Goal: Task Accomplishment & Management: Manage account settings

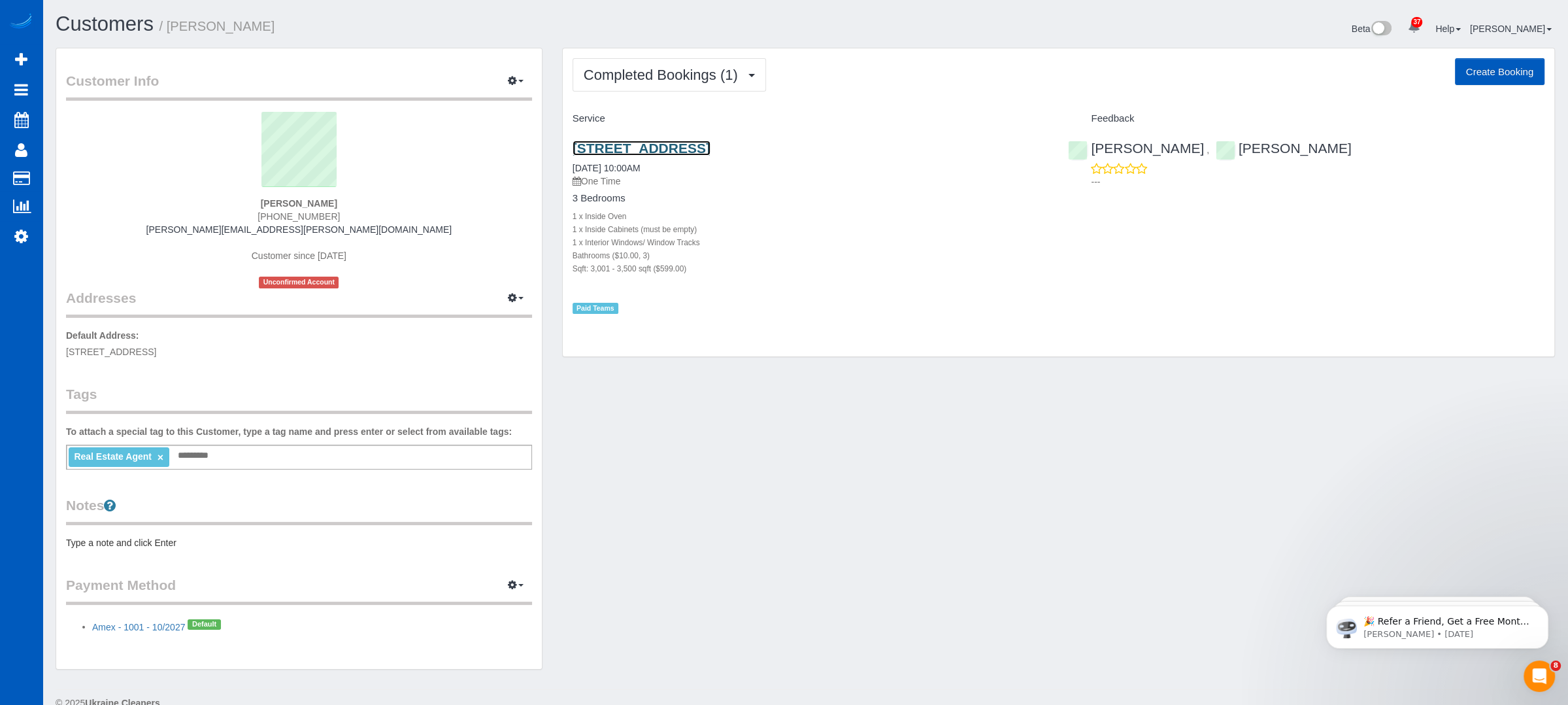
click at [692, 141] on link "510 Sw 347th Way, Federal Way, WA 98023" at bounding box center [641, 148] width 138 height 15
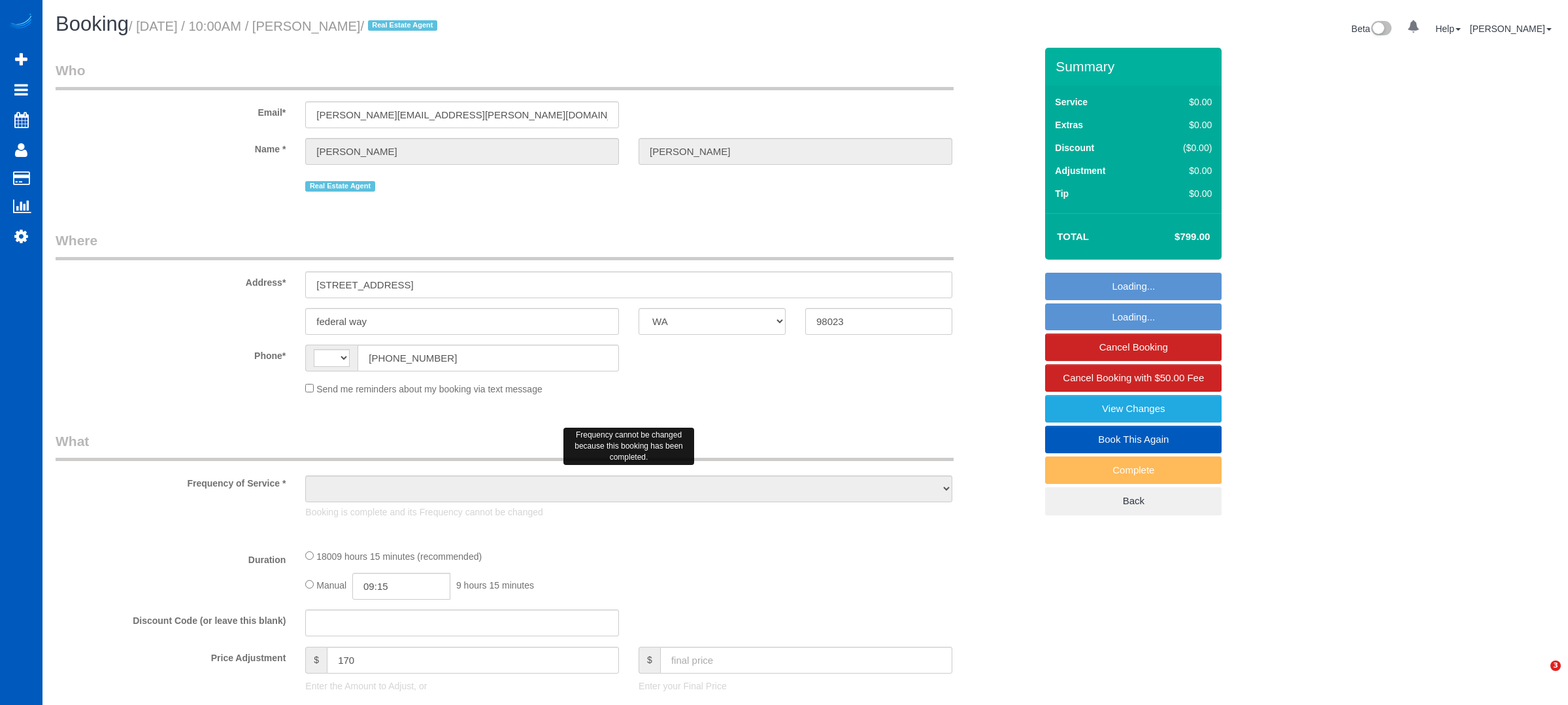
select select "WA"
select select "string:[GEOGRAPHIC_DATA]"
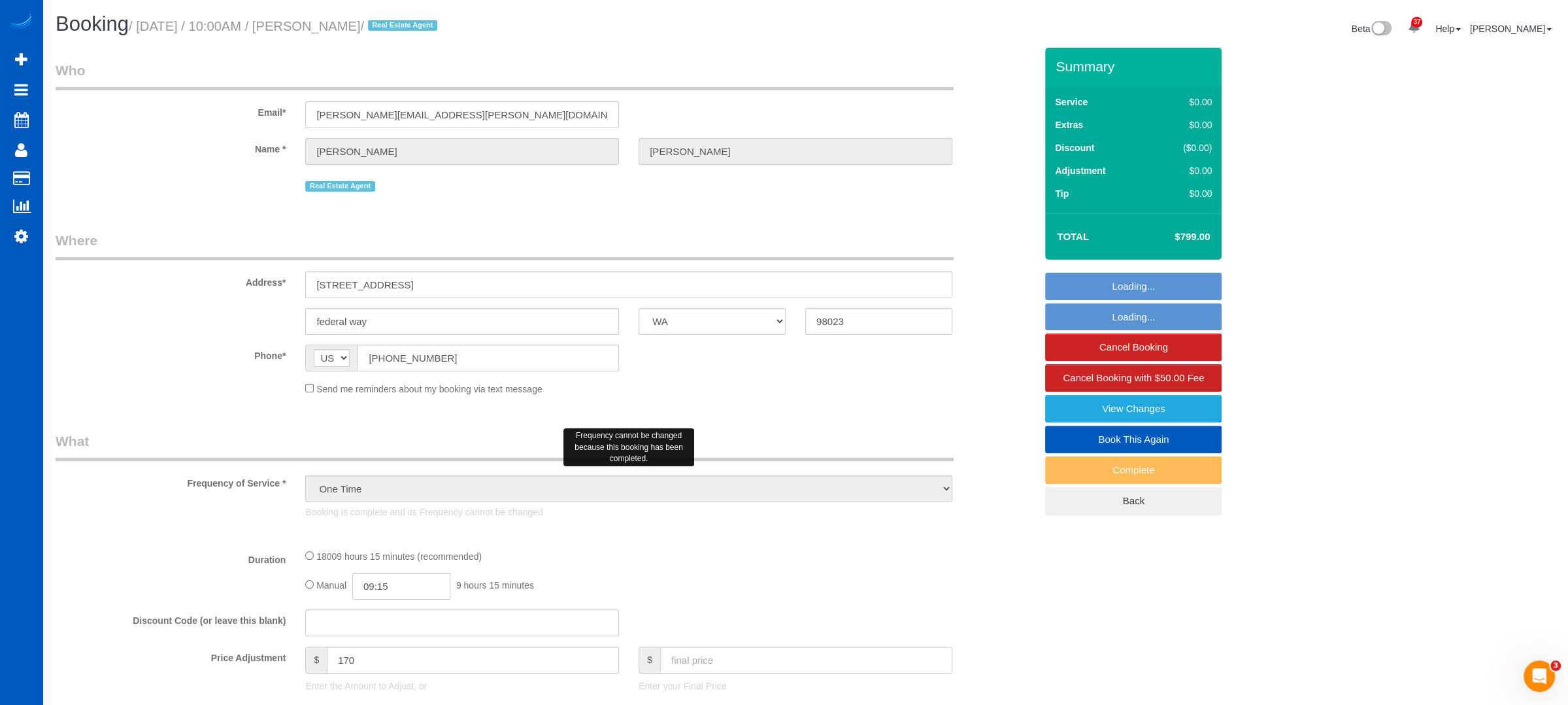
select select "object:1099"
select select "string:fspay-c56d8751-4176-418a-a090-cecf6d12da0b"
select select "3"
select select "3001"
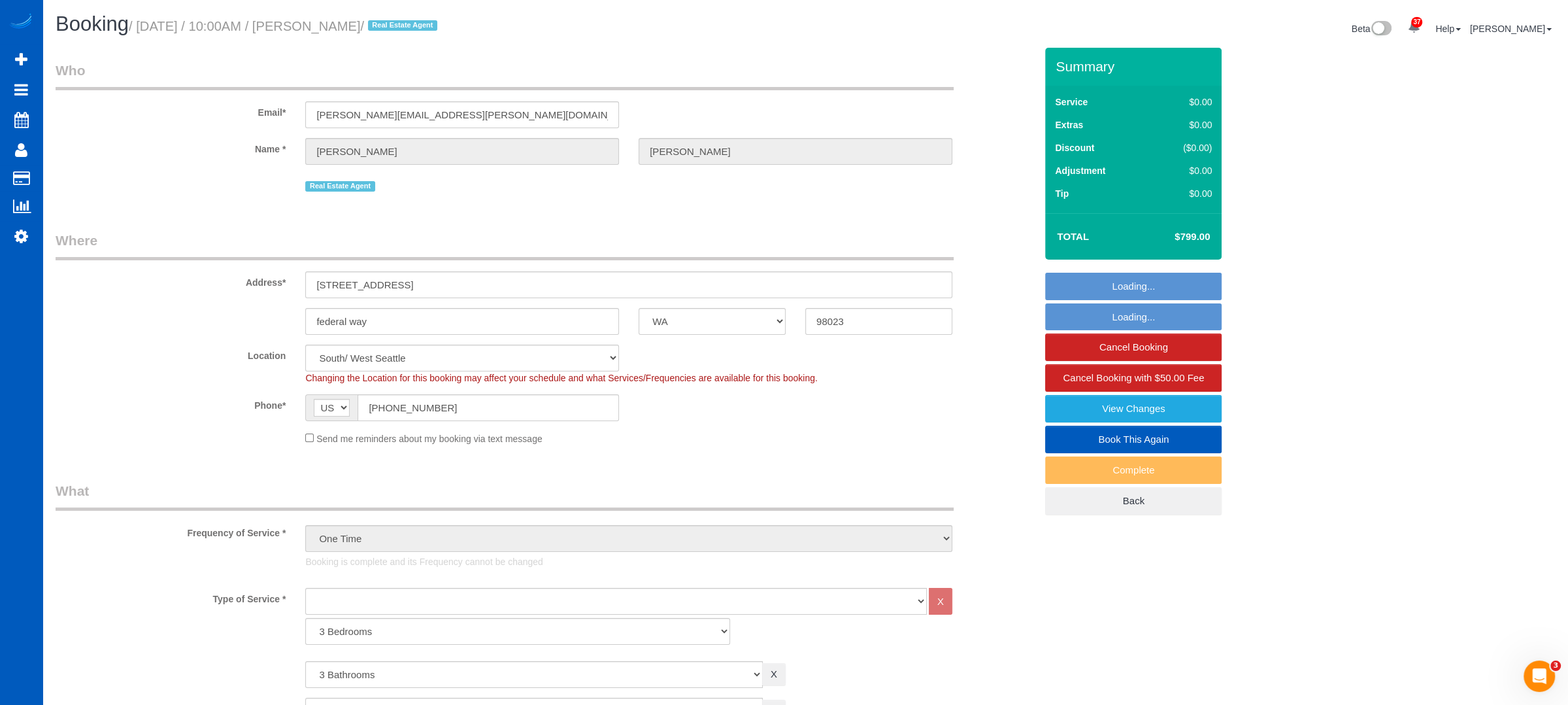
select select "3"
select select "3001"
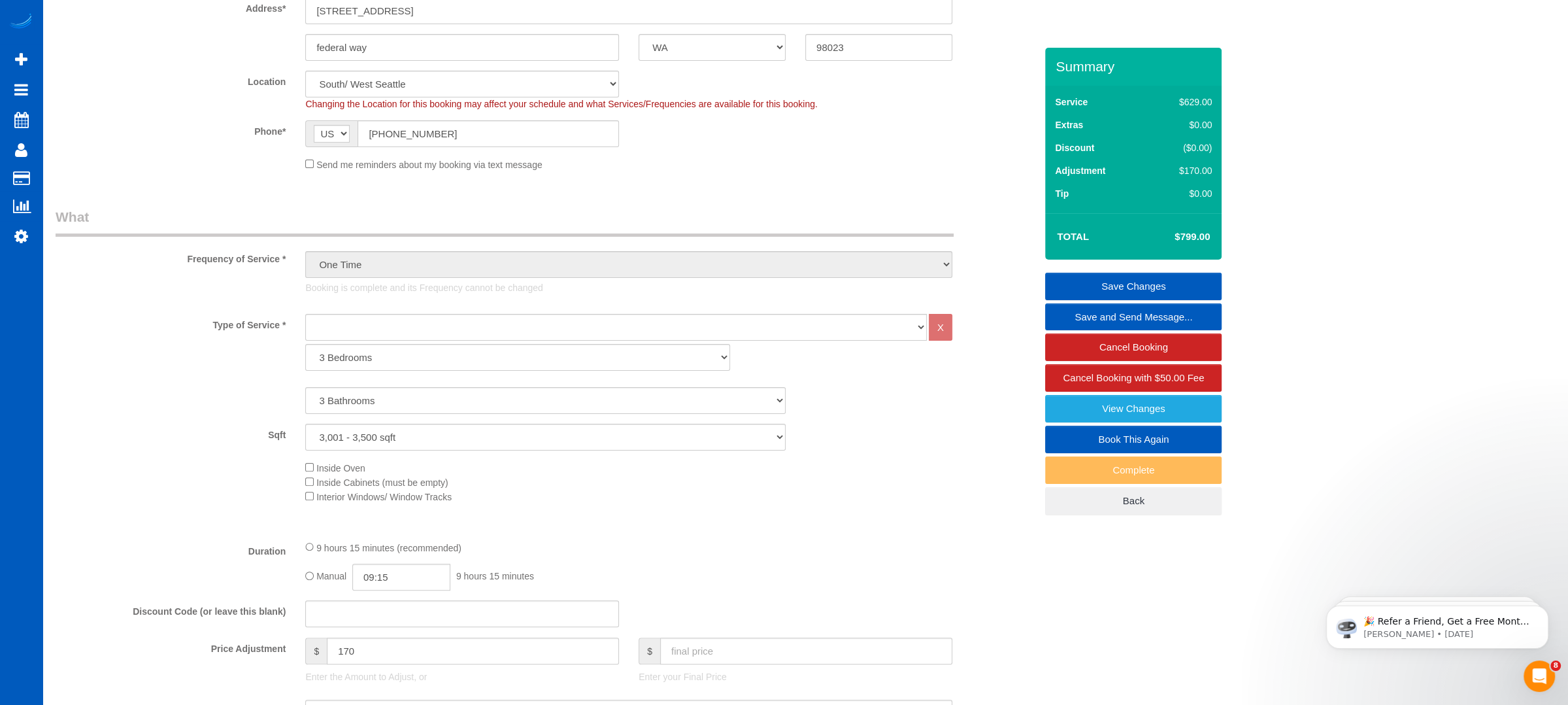
scroll to position [305, 0]
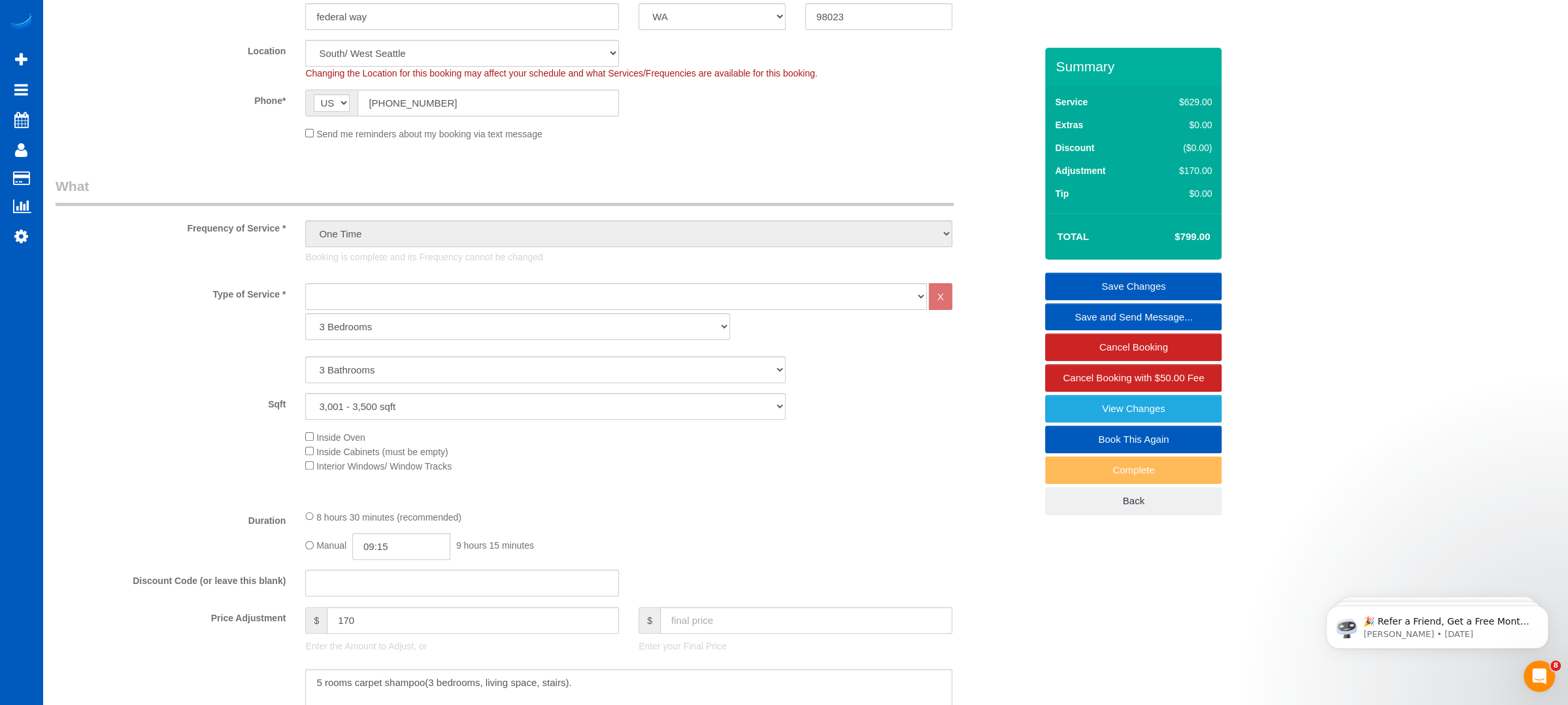
click at [892, 451] on div "Inside Oven Inside Cabinets (must be empty) Interior Windows/ Window Tracks" at bounding box center [670, 451] width 750 height 43
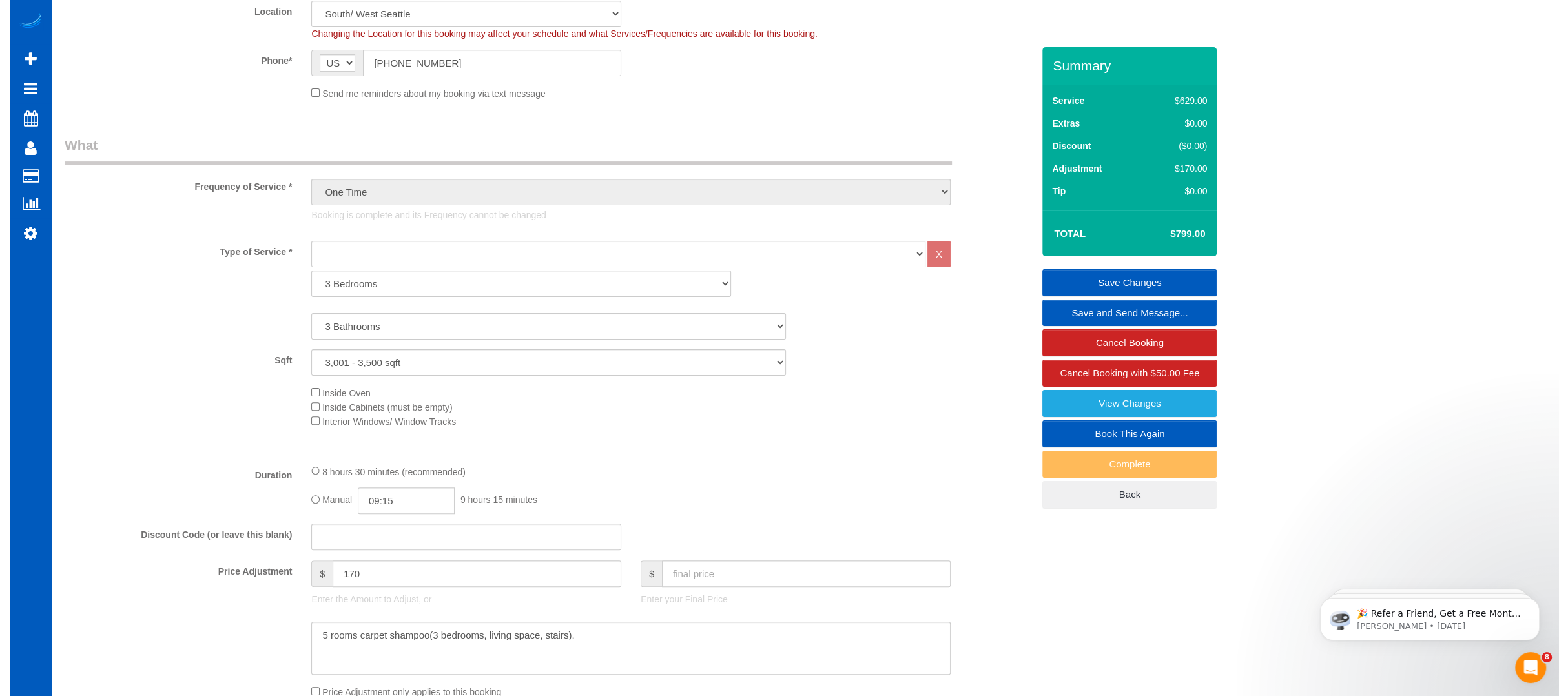
scroll to position [344, 0]
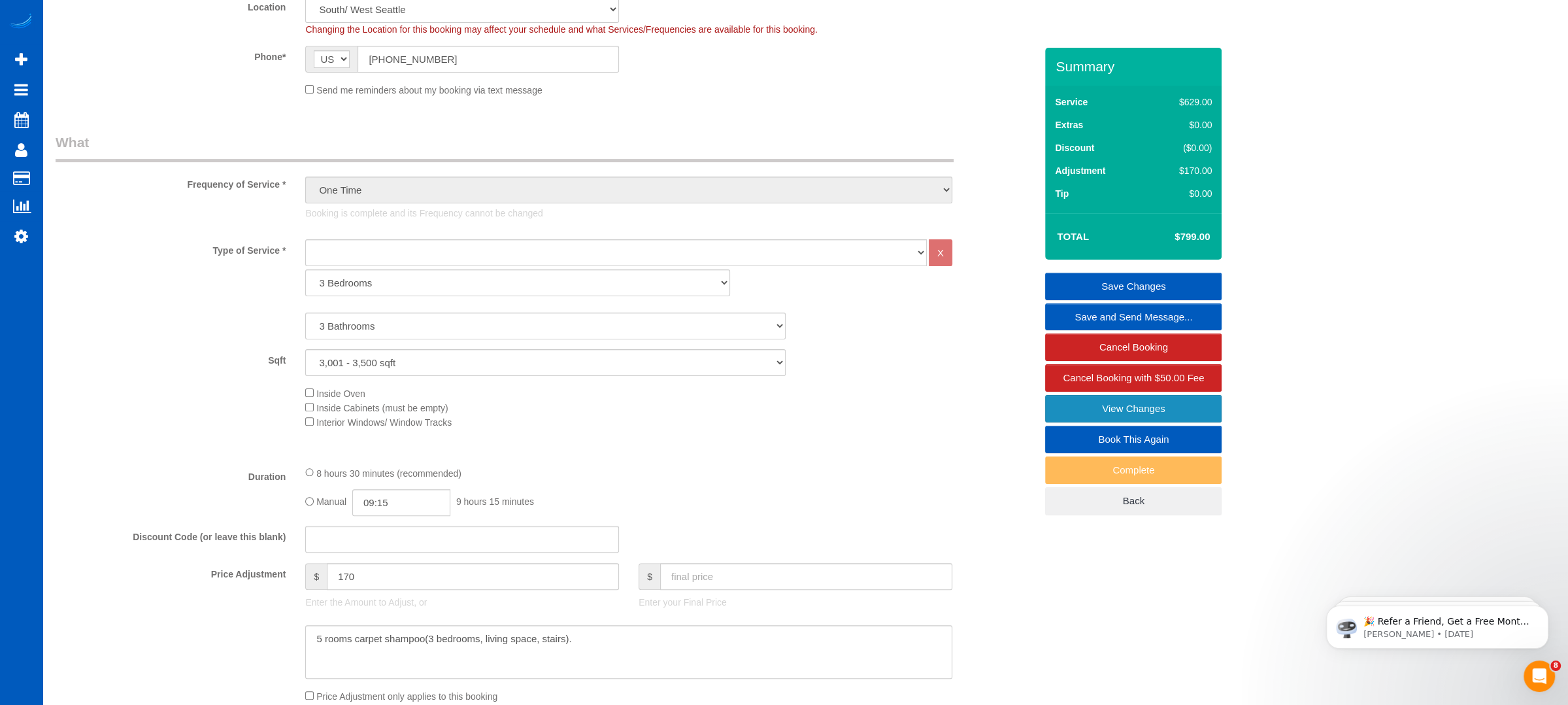
click at [1119, 406] on link "View Changes" at bounding box center [1133, 408] width 177 height 28
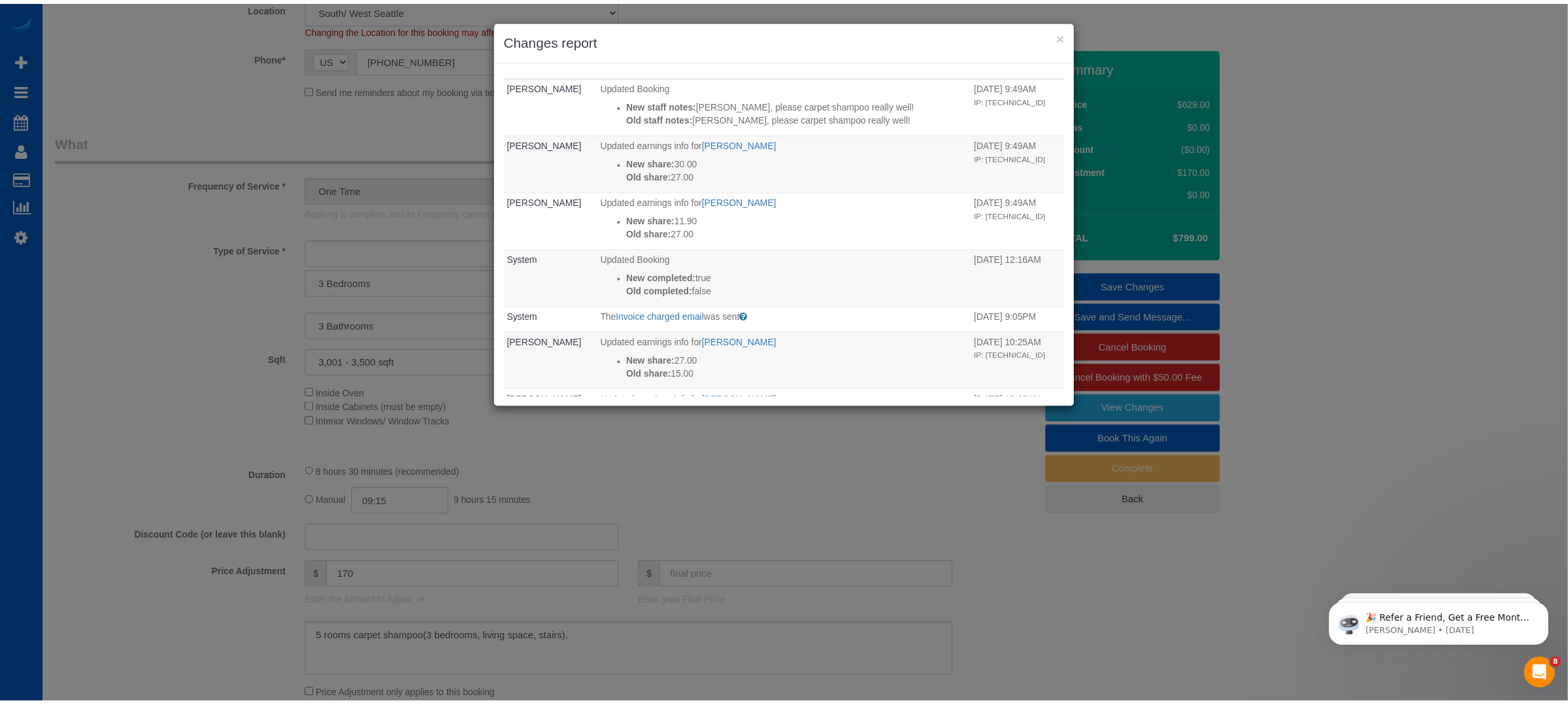
scroll to position [0, 0]
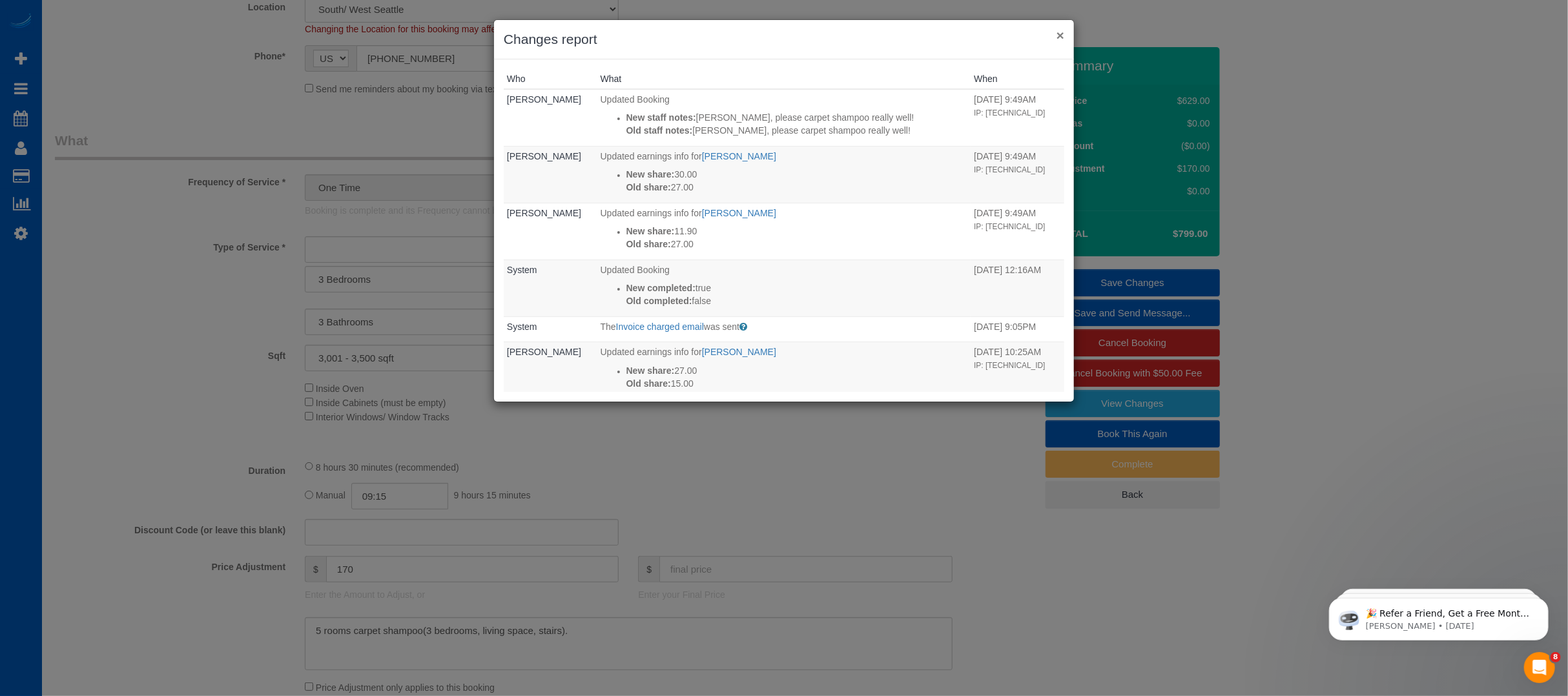
click at [1063, 34] on button "×" at bounding box center [1060, 35] width 8 height 13
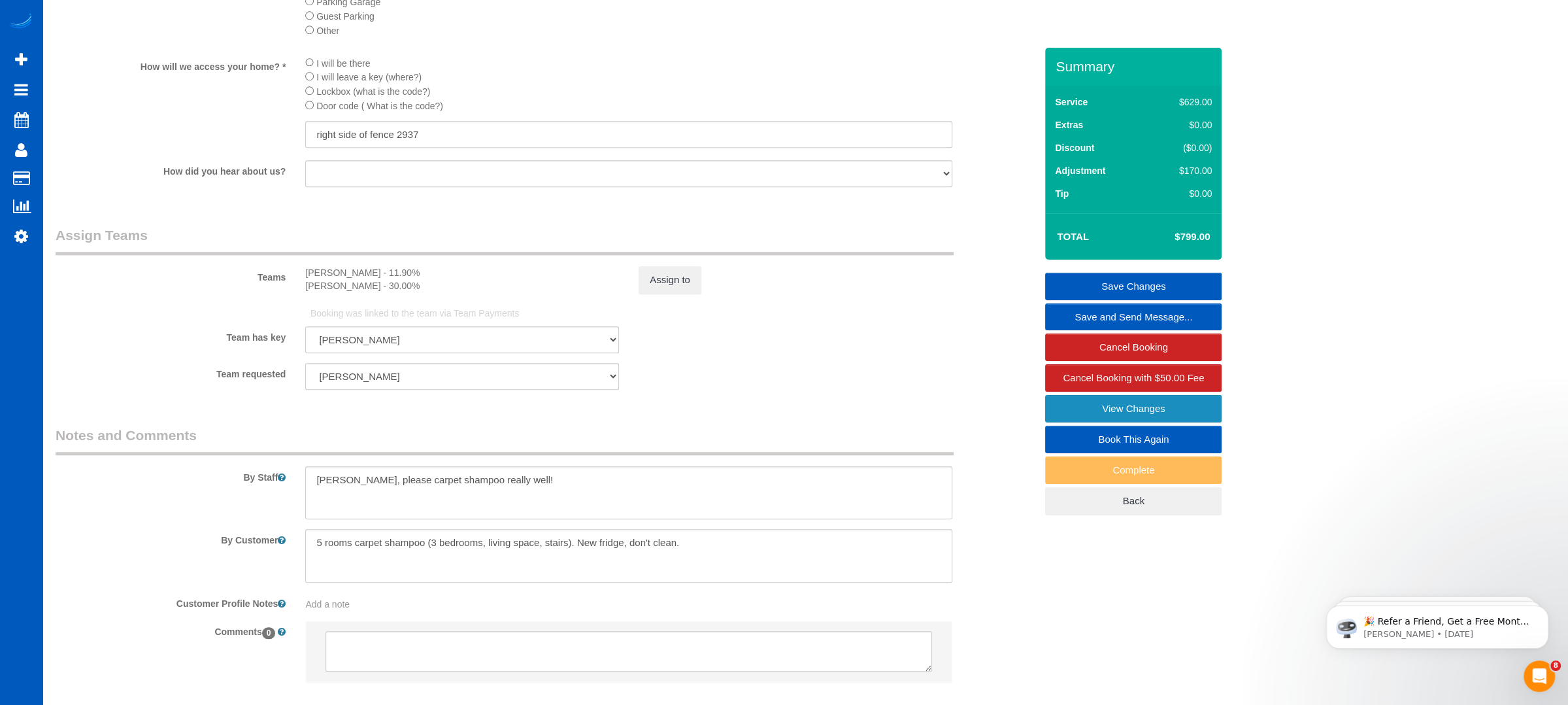
scroll to position [1538, 0]
